Goal: Information Seeking & Learning: Learn about a topic

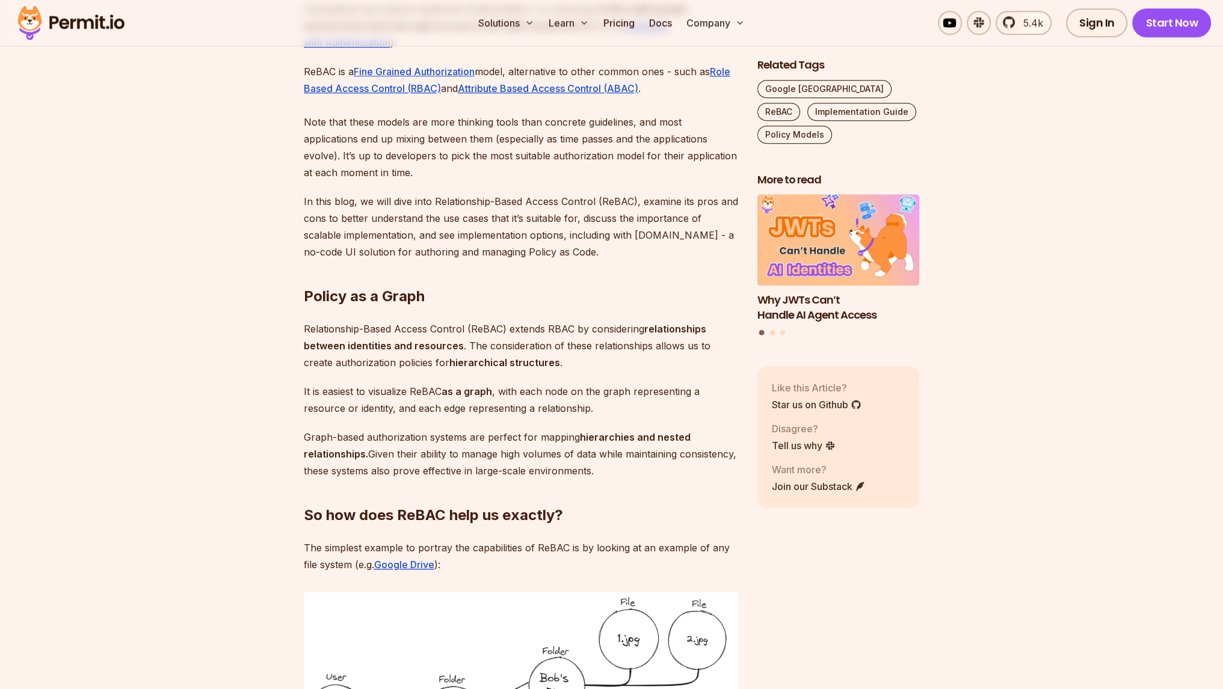
scroll to position [902, 0]
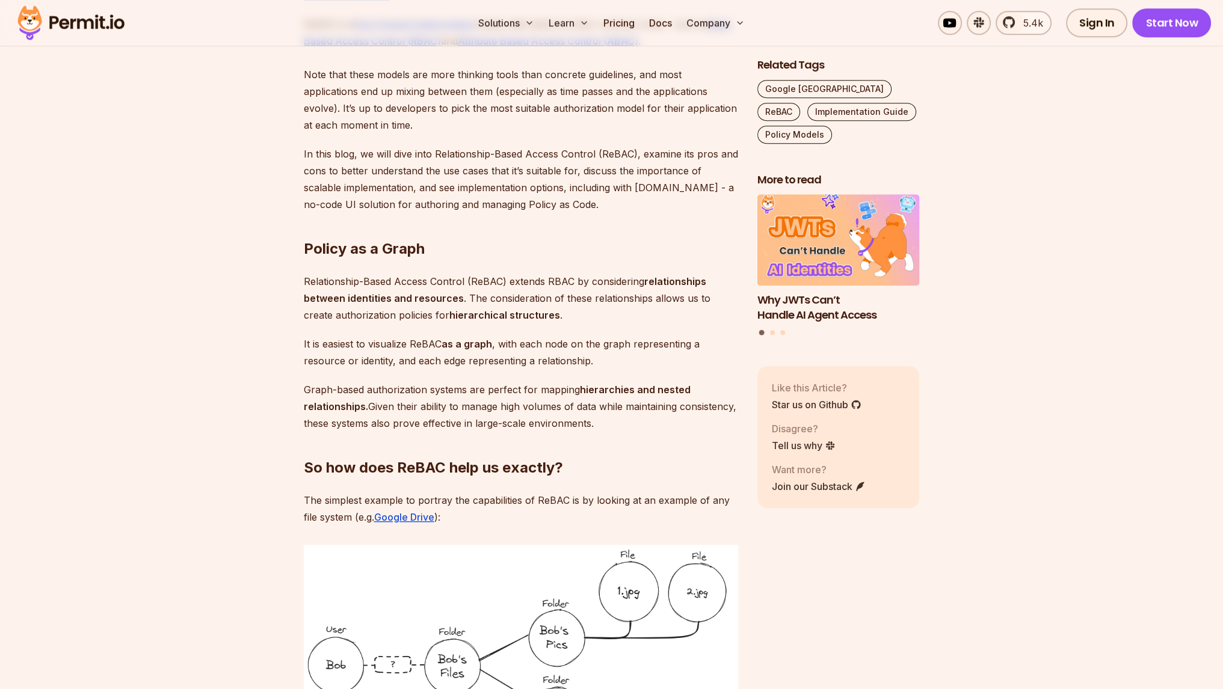
drag, startPoint x: 569, startPoint y: 354, endPoint x: 693, endPoint y: 363, distance: 124.9
click at [693, 363] on p "It is easiest to visualize ReBAC as a graph , with each node on the graph repre…" at bounding box center [521, 353] width 434 height 34
click at [304, 390] on p "Graph-based authorization systems are perfect for mapping hierarchies and neste…" at bounding box center [521, 406] width 434 height 51
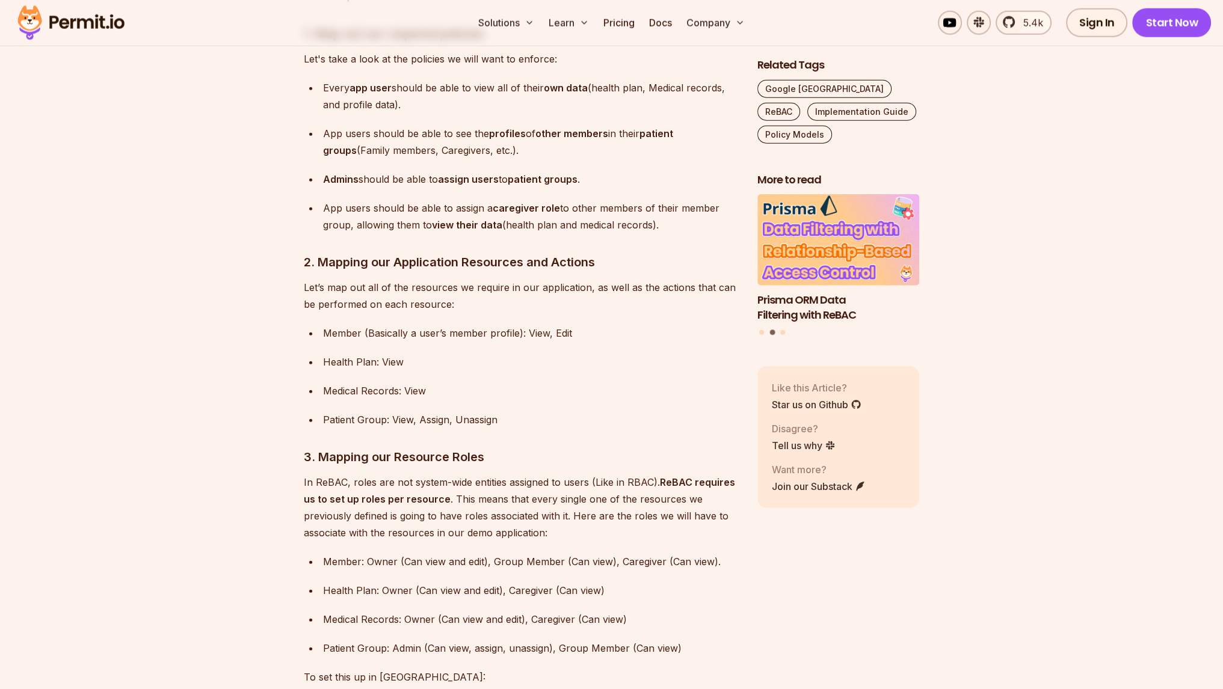
scroll to position [4187, 0]
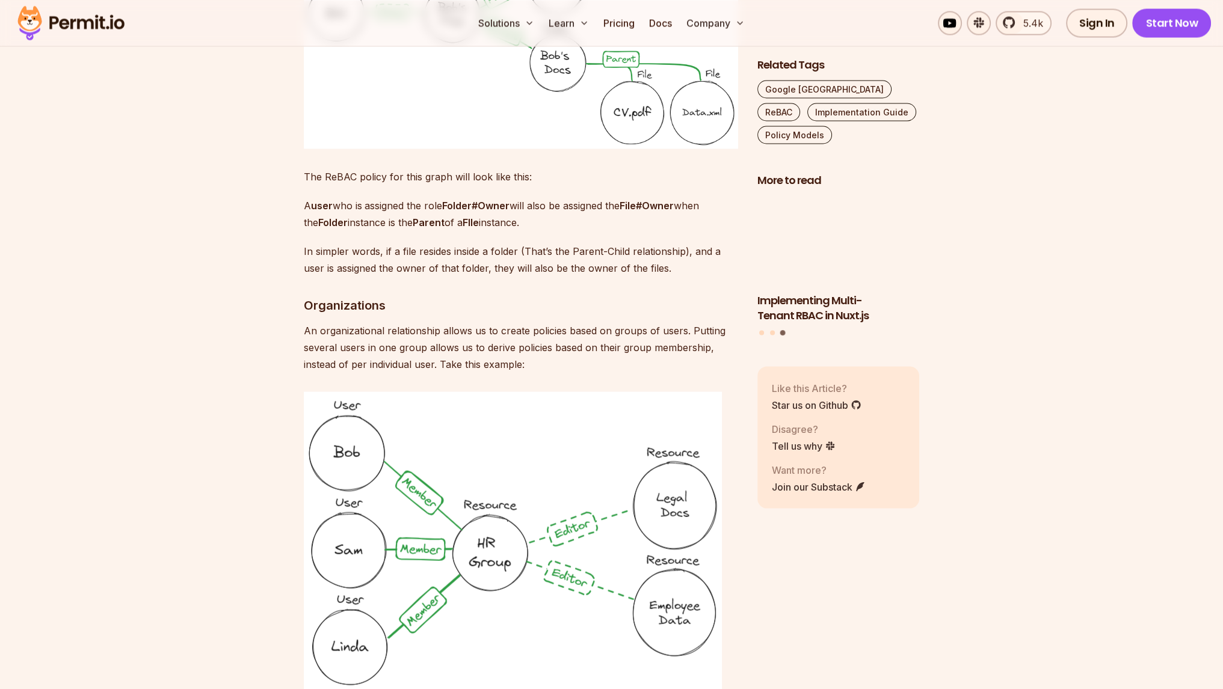
scroll to position [2980, 0]
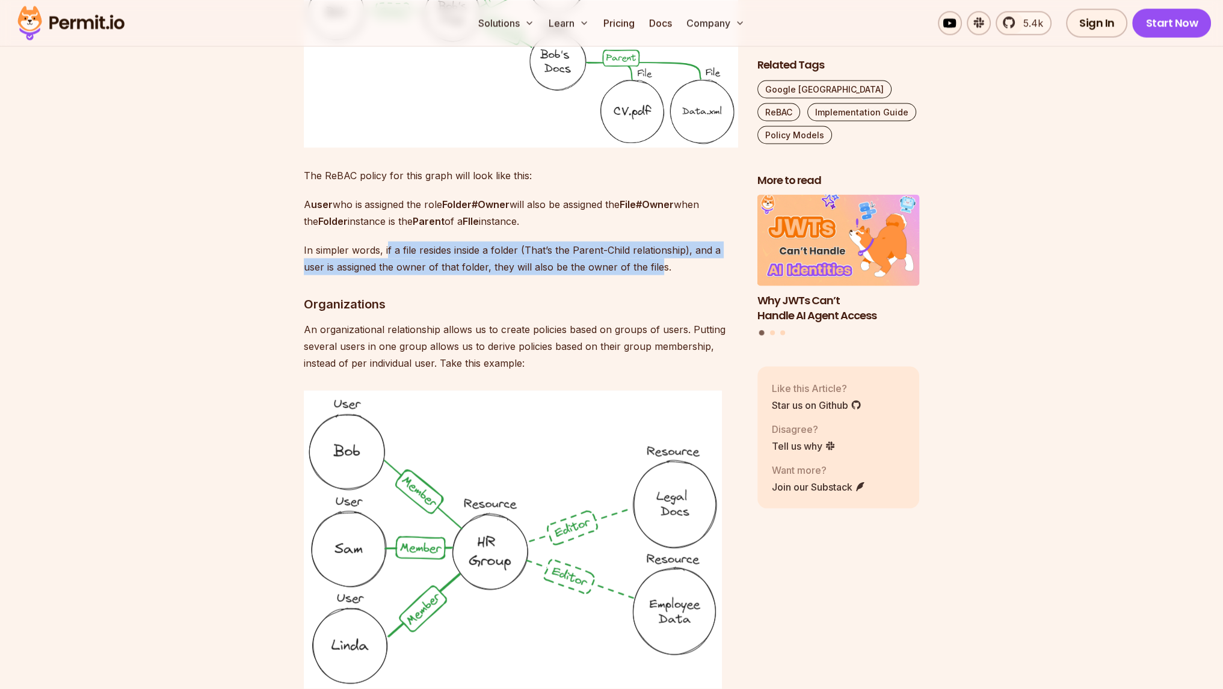
drag, startPoint x: 385, startPoint y: 215, endPoint x: 659, endPoint y: 225, distance: 274.5
click at [659, 241] on p "In simpler words, if a file resides inside a folder (That’s the Parent-Child re…" at bounding box center [521, 258] width 434 height 34
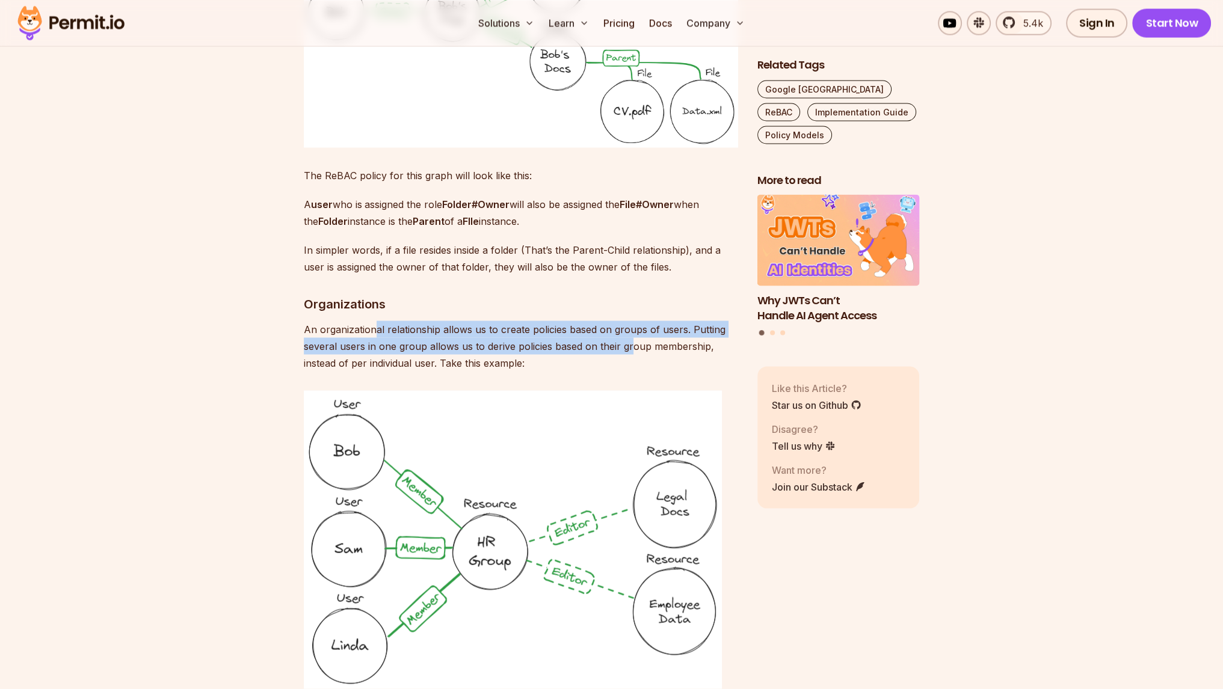
drag, startPoint x: 377, startPoint y: 289, endPoint x: 631, endPoint y: 316, distance: 255.9
click at [631, 321] on p "An organizational relationship allows us to create policies based on groups of …" at bounding box center [521, 346] width 434 height 51
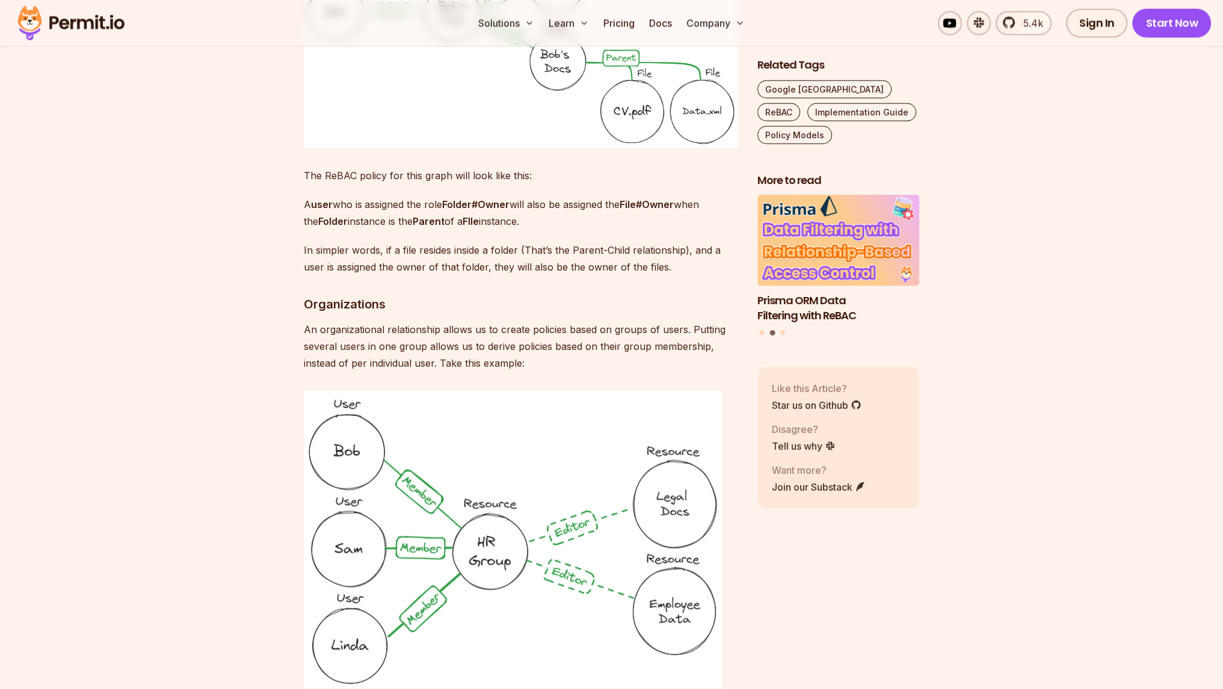
click at [538, 333] on p "An organizational relationship allows us to create policies based on groups of …" at bounding box center [521, 346] width 434 height 51
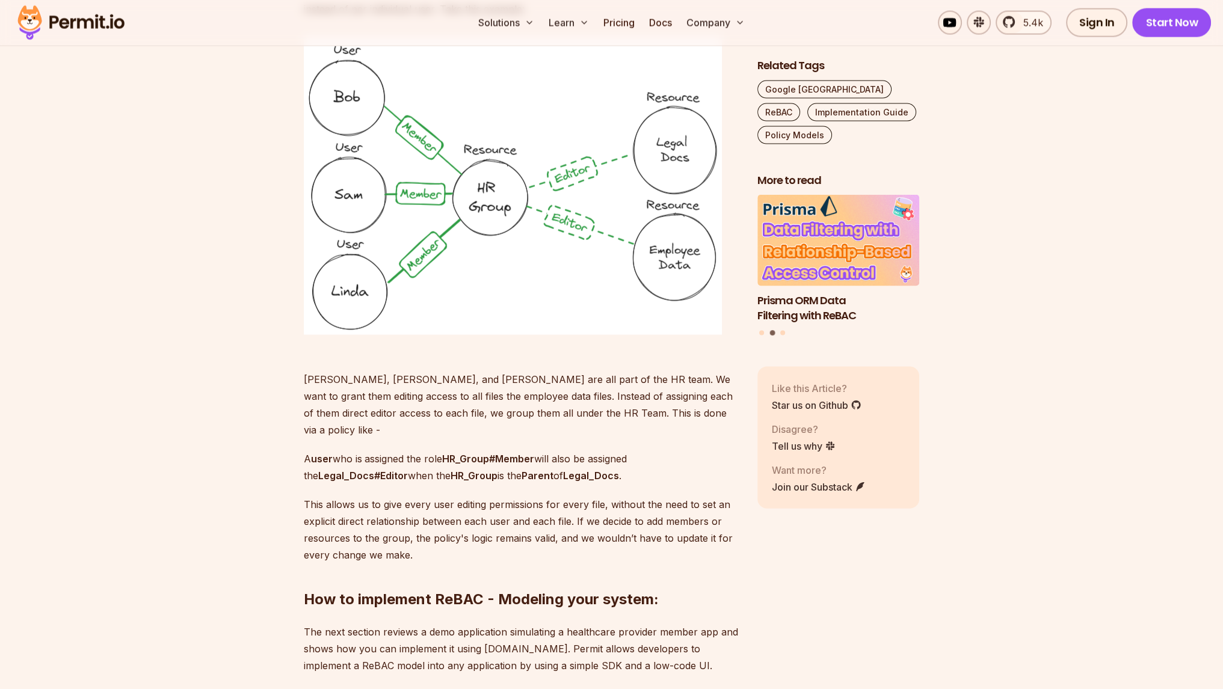
scroll to position [3341, 0]
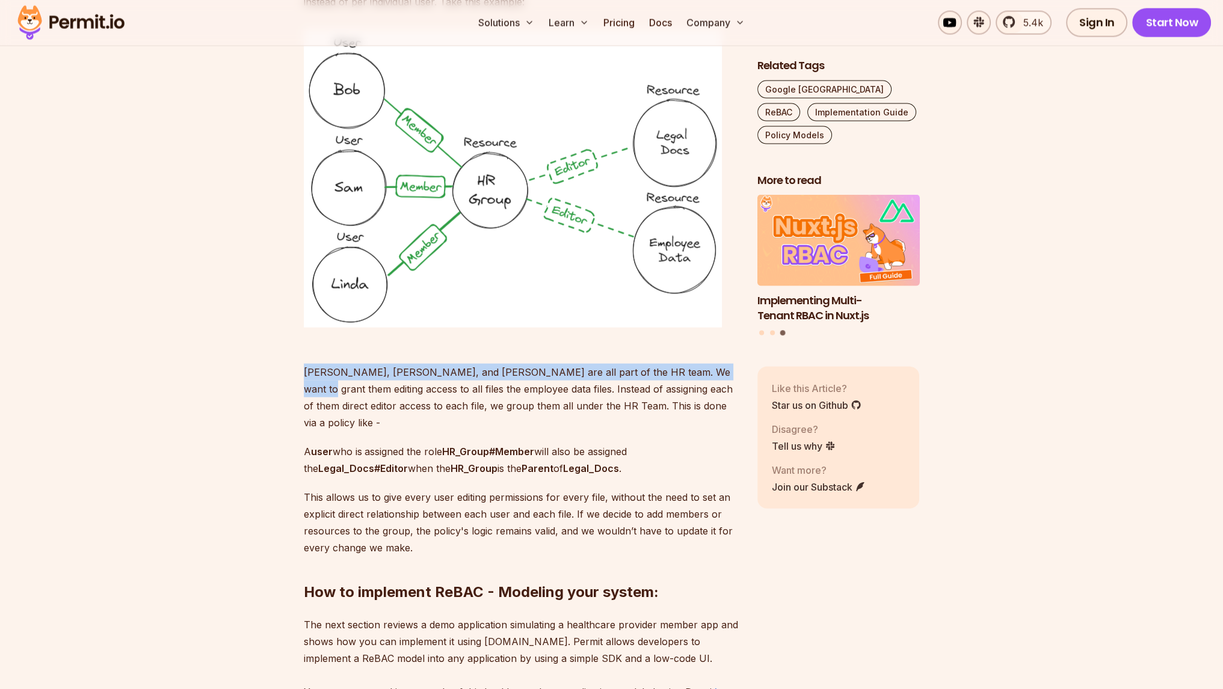
drag, startPoint x: 304, startPoint y: 336, endPoint x: 703, endPoint y: 345, distance: 399.6
click at [703, 347] on p "[PERSON_NAME], [PERSON_NAME], and [PERSON_NAME] are all part of the HR team. We…" at bounding box center [521, 389] width 434 height 84
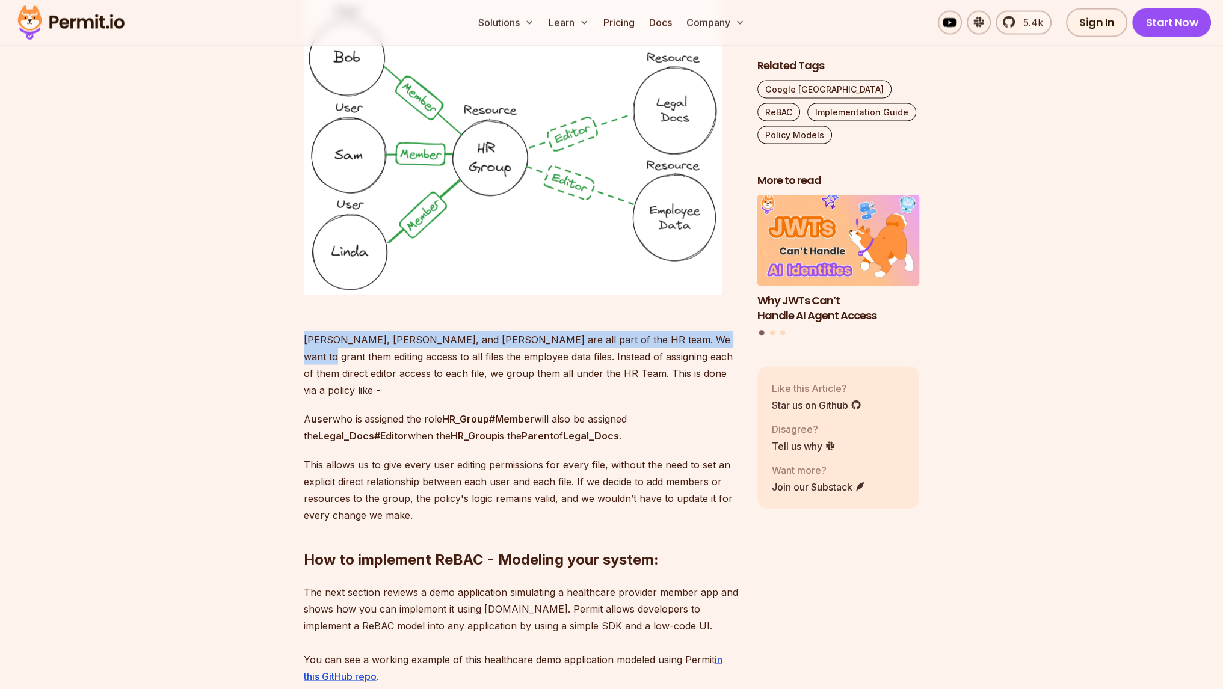
scroll to position [3376, 0]
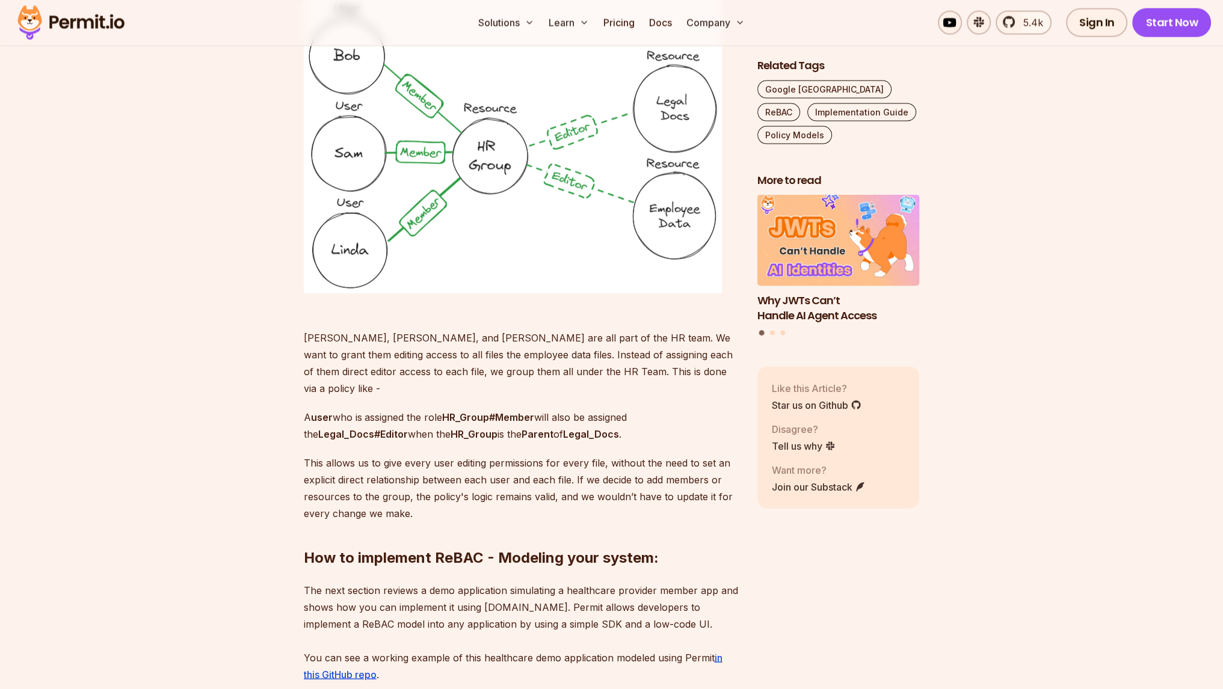
click at [673, 324] on p "[PERSON_NAME], [PERSON_NAME], and [PERSON_NAME] are all part of the HR team. We…" at bounding box center [521, 355] width 434 height 84
click at [517, 323] on p "[PERSON_NAME], [PERSON_NAME], and [PERSON_NAME] are all part of the HR team. We…" at bounding box center [521, 355] width 434 height 84
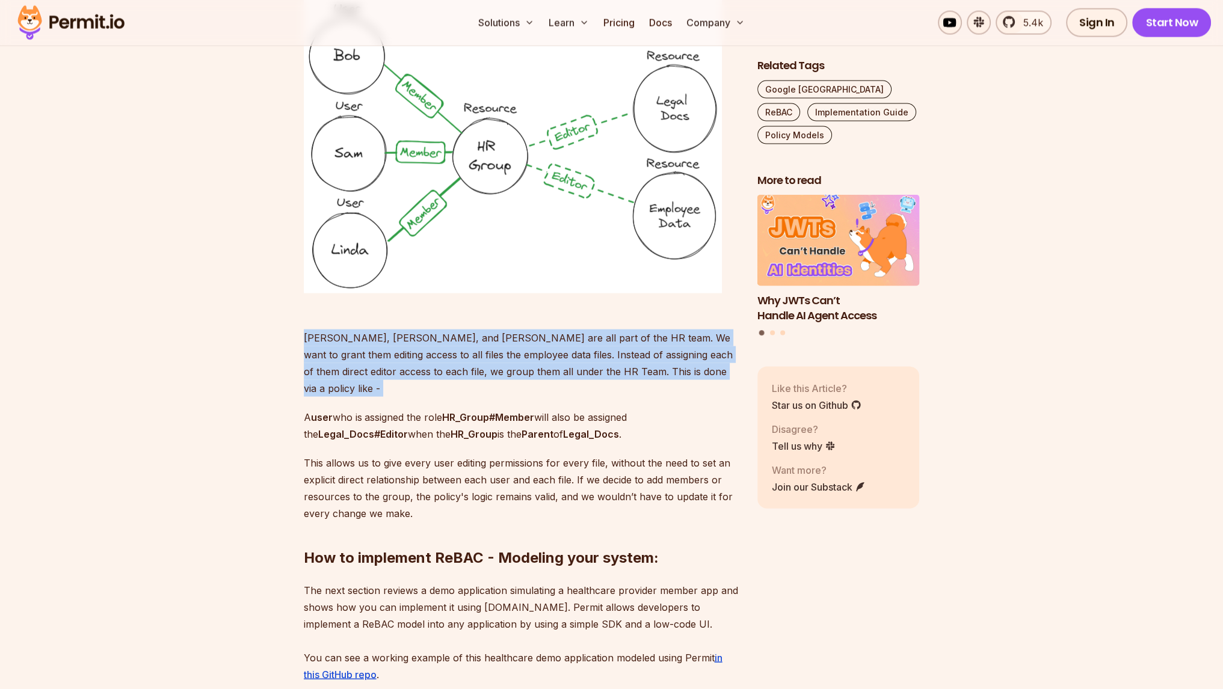
click at [517, 323] on p "[PERSON_NAME], [PERSON_NAME], and [PERSON_NAME] are all part of the HR team. We…" at bounding box center [521, 355] width 434 height 84
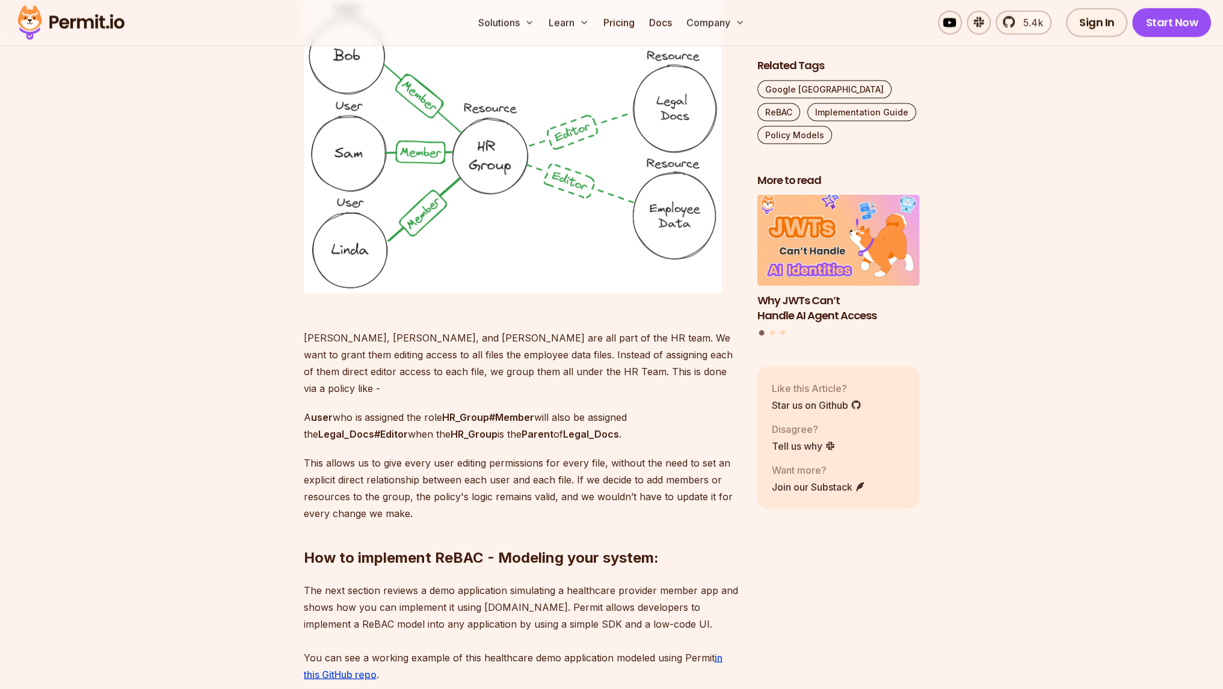
click at [473, 411] on strong "HR_Group#Member" at bounding box center [488, 417] width 92 height 12
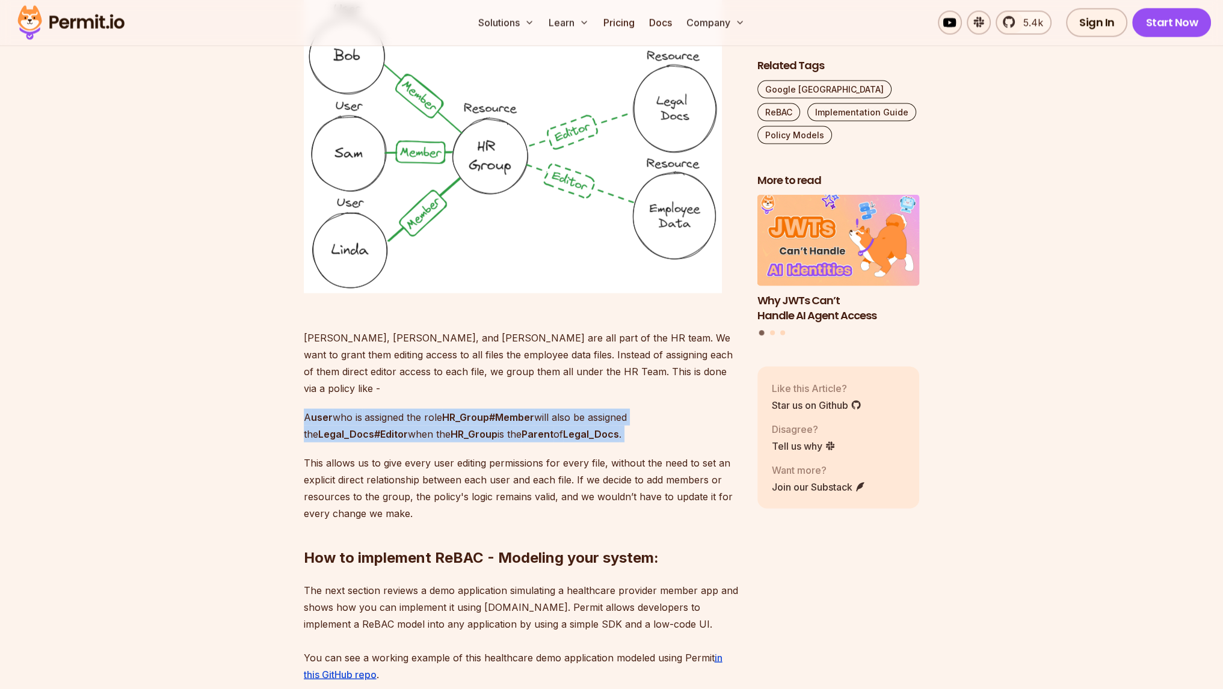
click at [473, 411] on strong "HR_Group#Member" at bounding box center [488, 417] width 92 height 12
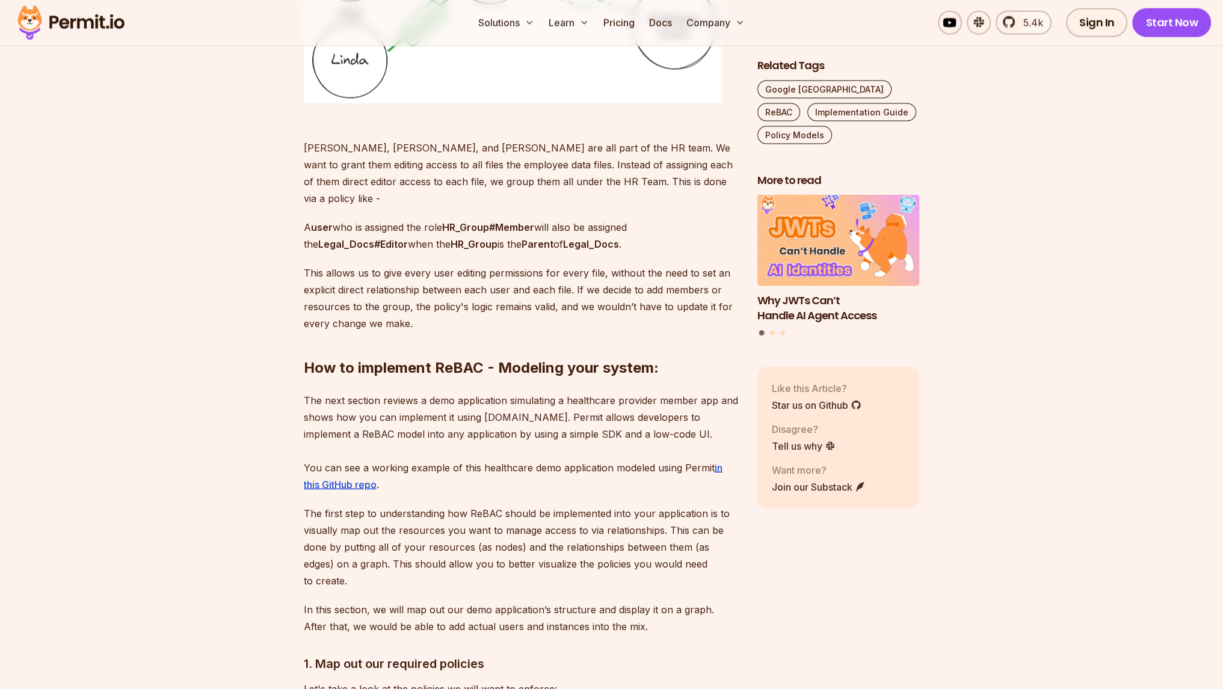
scroll to position [3566, 0]
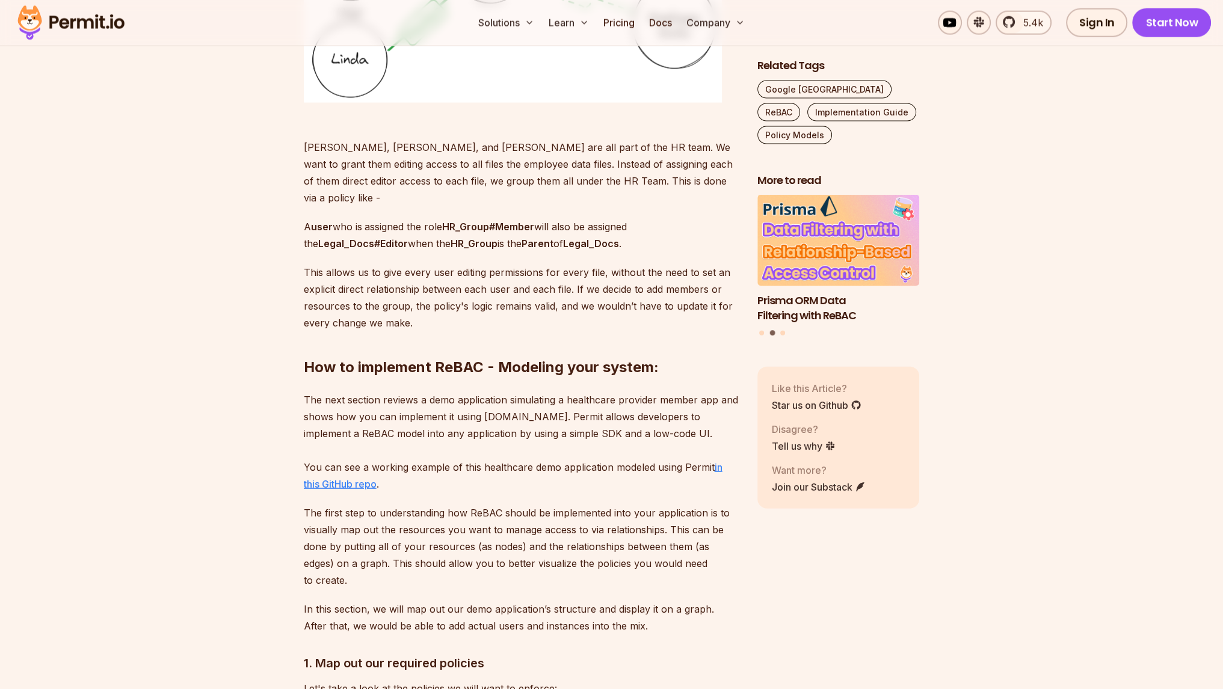
click at [377, 461] on u "in this GitHub repo" at bounding box center [513, 475] width 419 height 29
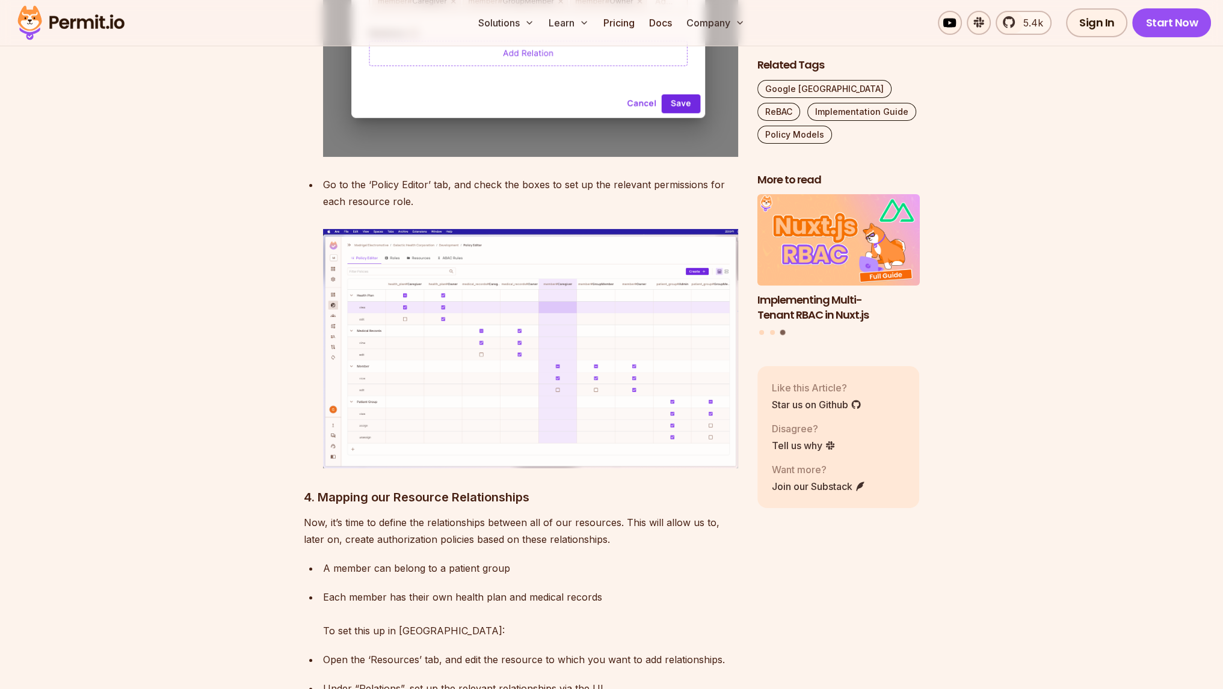
scroll to position [5475, 0]
click at [585, 230] on img at bounding box center [530, 349] width 415 height 239
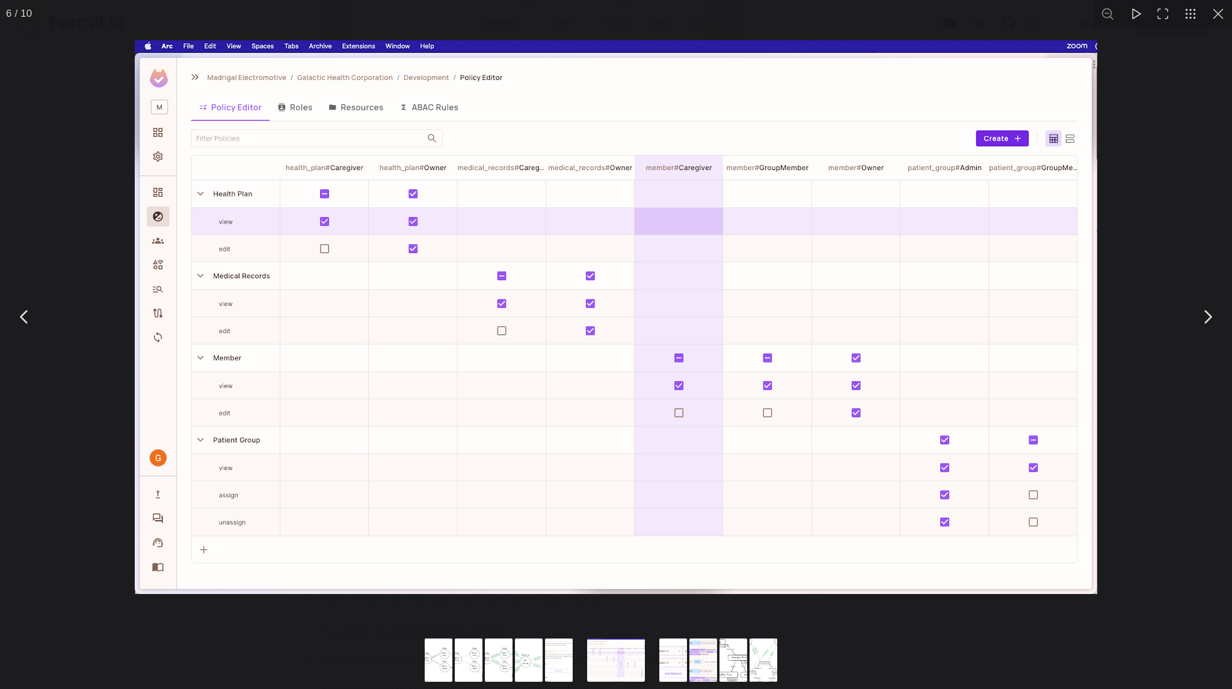
click at [73, 301] on div "You can close this modal content with the ESC key" at bounding box center [616, 317] width 1232 height 634
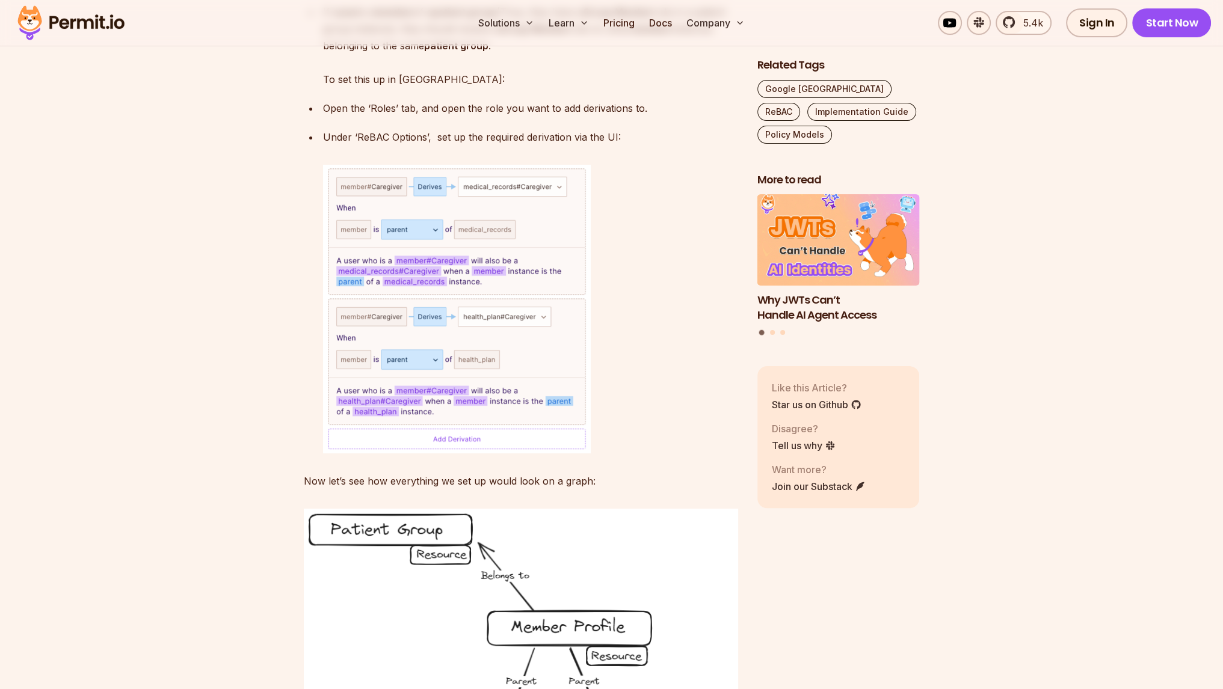
scroll to position [6660, 0]
